Goal: Check status: Check status

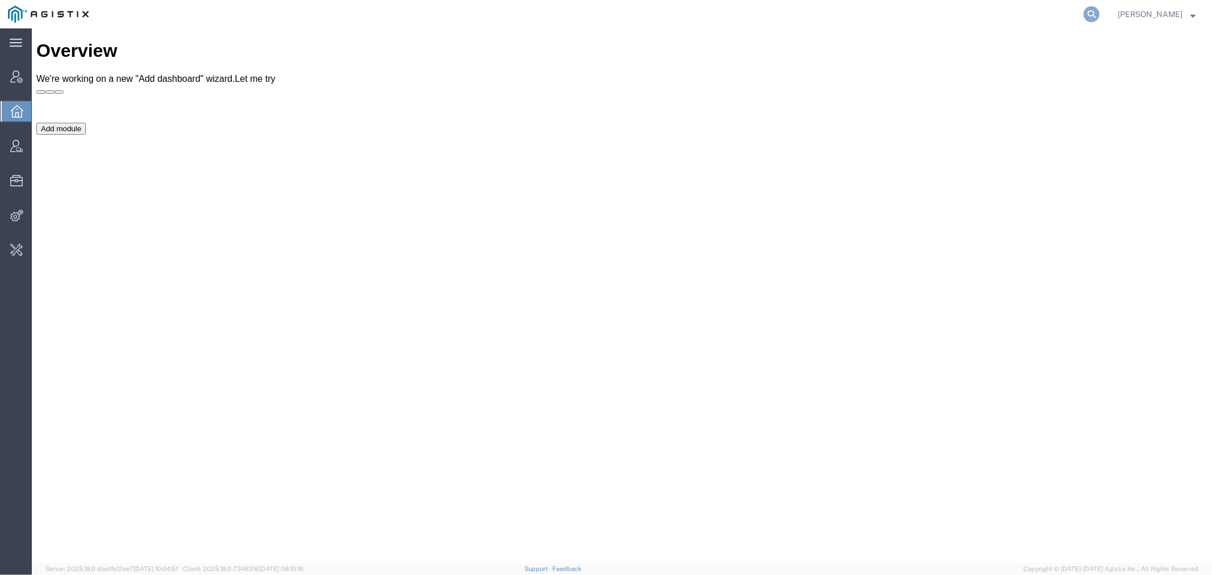
click at [1100, 15] on icon at bounding box center [1092, 14] width 16 height 16
click at [876, 14] on input "search" at bounding box center [911, 14] width 346 height 27
click at [878, 7] on input "search" at bounding box center [911, 14] width 346 height 27
paste input "56696847"
type input "56696847"
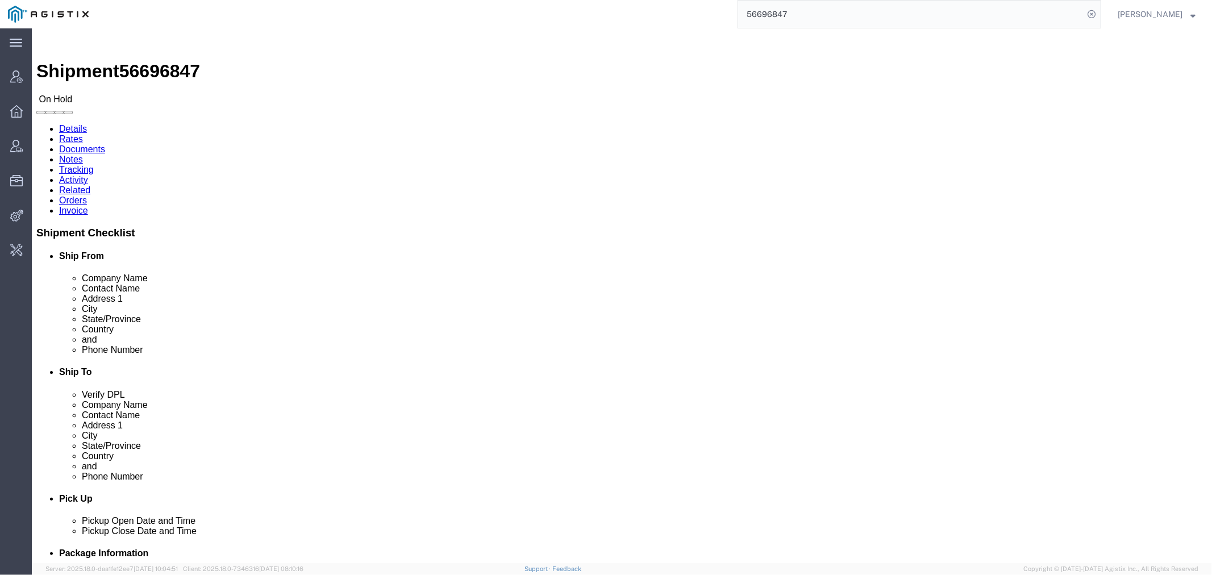
click span "56696847"
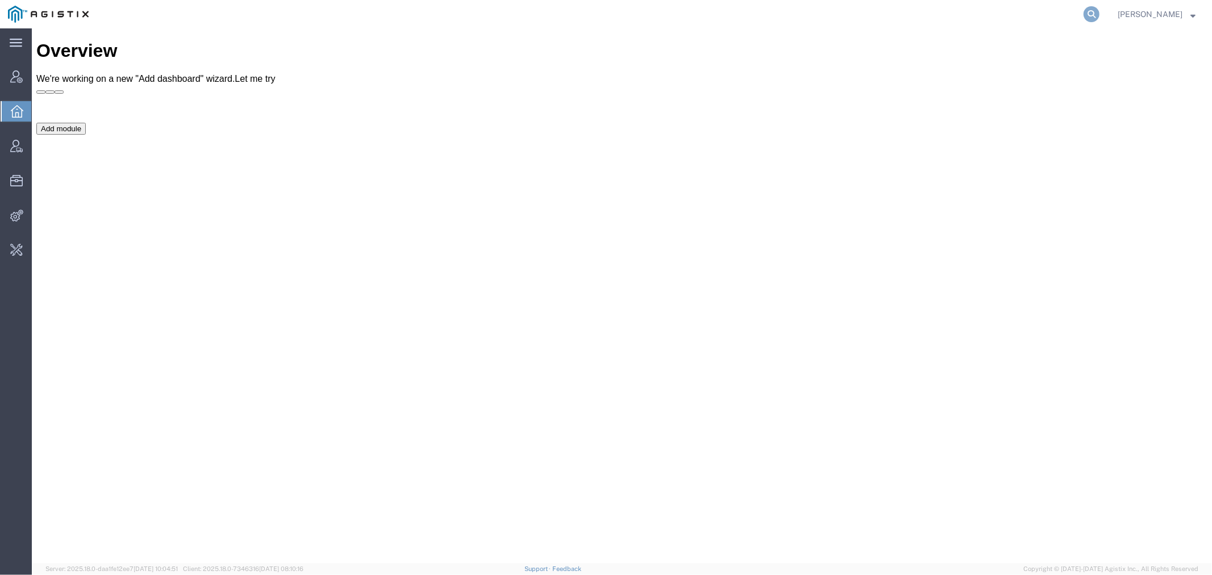
click at [1100, 18] on icon at bounding box center [1092, 14] width 16 height 16
type input "offline@lkq"
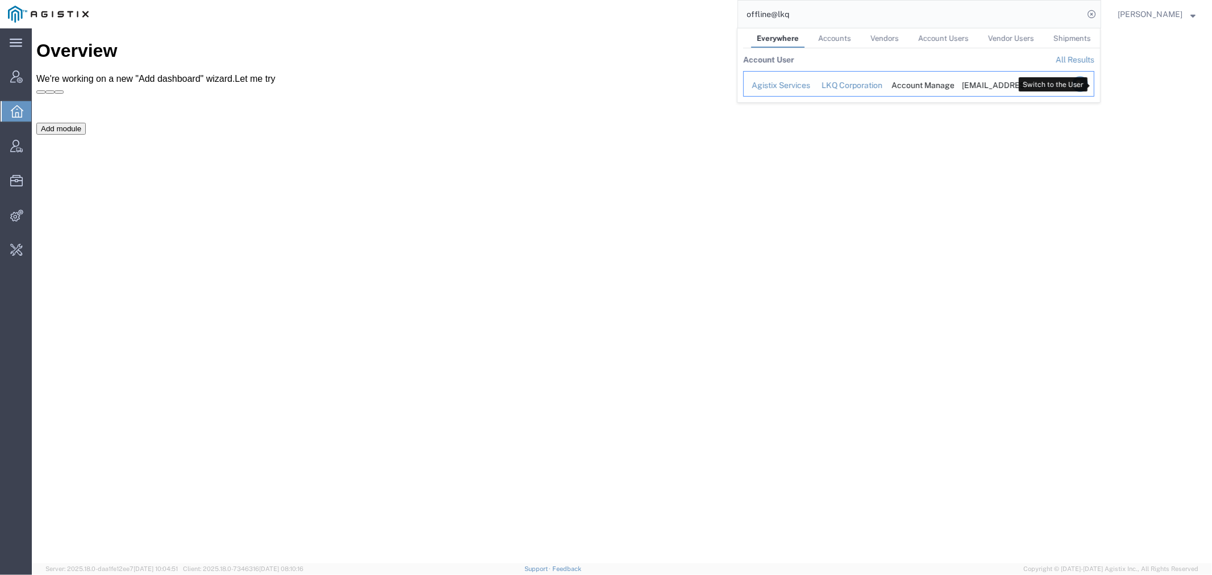
click at [1089, 81] on icon "Search Results" at bounding box center [1081, 84] width 16 height 16
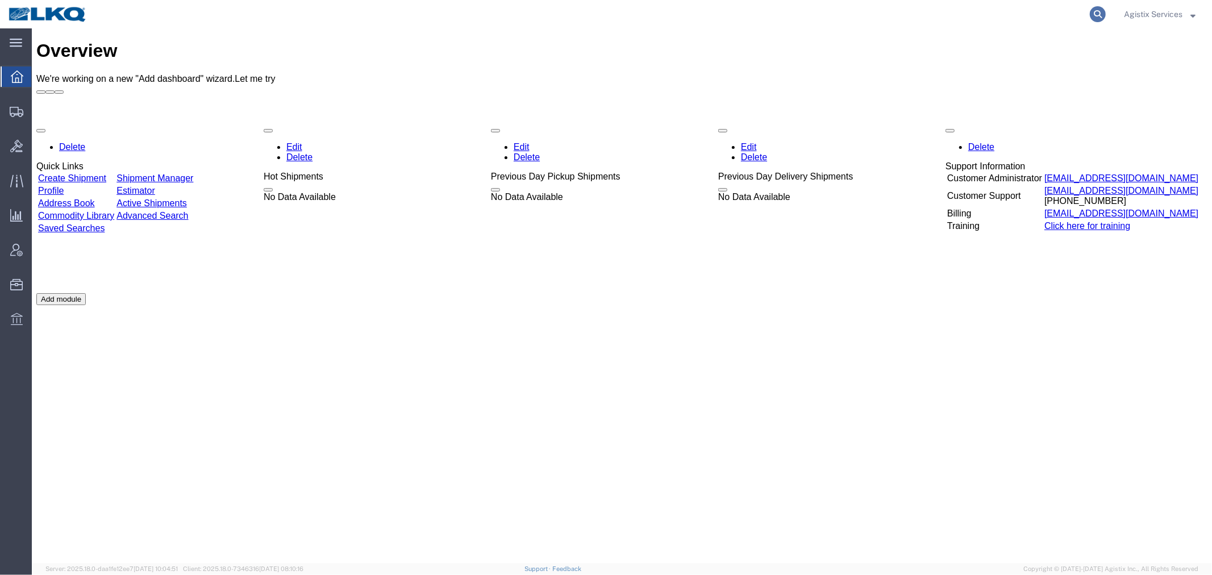
click at [1102, 10] on icon at bounding box center [1098, 14] width 16 height 16
type input "56699216"
